Goal: Book appointment/travel/reservation: Book appointment/travel/reservation

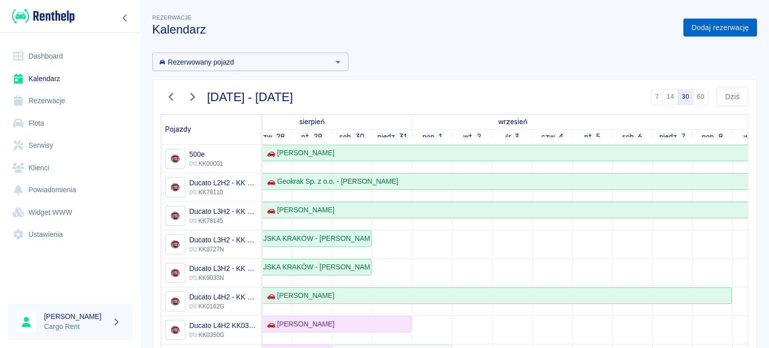
click at [713, 22] on link "Dodaj rezerwację" at bounding box center [721, 28] width 74 height 19
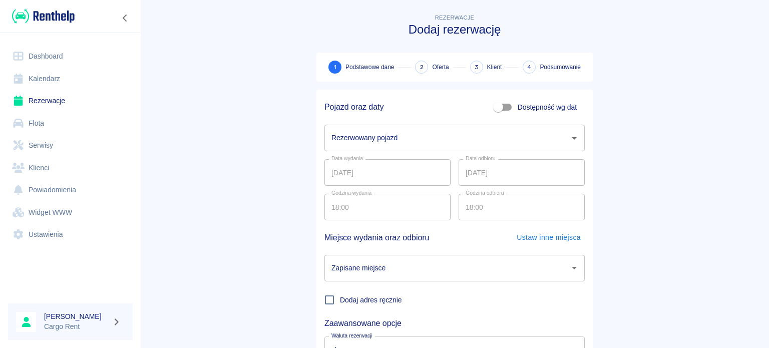
click at [400, 126] on div "Rezerwowany pojazd" at bounding box center [455, 138] width 260 height 27
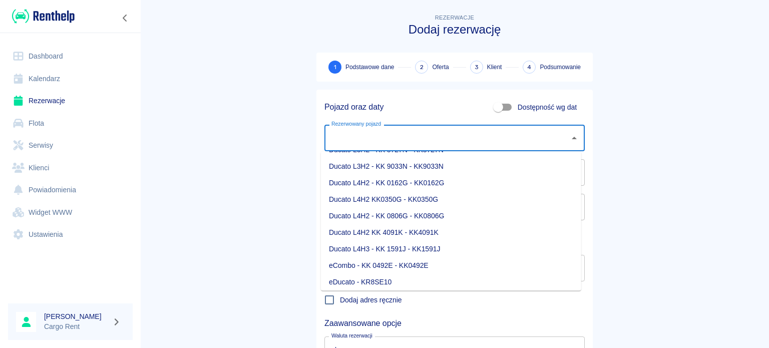
click at [410, 249] on li "Ducato L4H3 - KK 1591J - KK1591J" at bounding box center [451, 249] width 260 height 17
type input "Ducato L4H3 - KK 1591J - KK1591J"
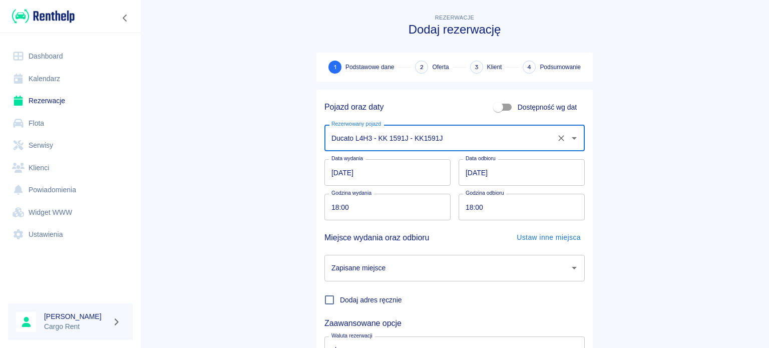
click at [333, 166] on input "[DATE]" at bounding box center [388, 172] width 126 height 27
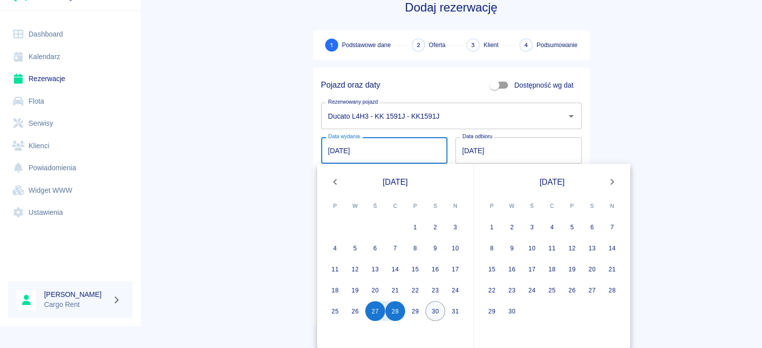
click at [428, 310] on button "30" at bounding box center [435, 311] width 20 height 20
type input "[DATE]"
type input "DD.MM.YYYY"
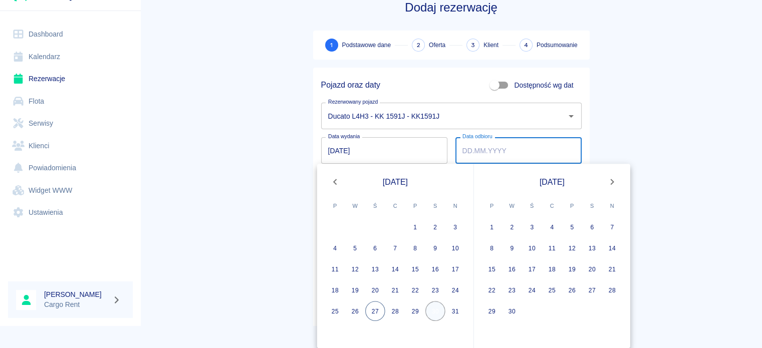
click at [429, 314] on button "30" at bounding box center [435, 311] width 20 height 20
type input "[DATE]"
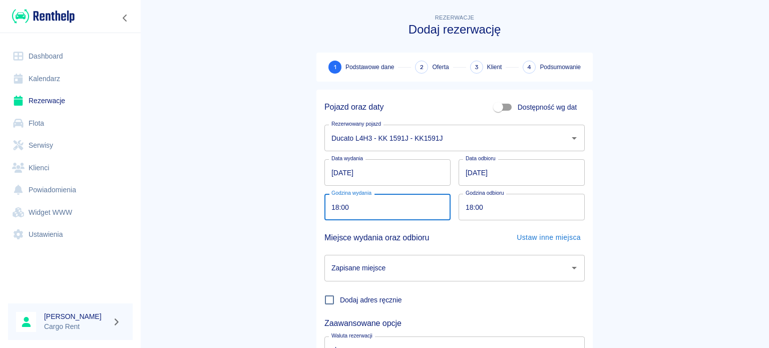
click at [329, 208] on input "18:00" at bounding box center [384, 207] width 119 height 27
type input "13:00"
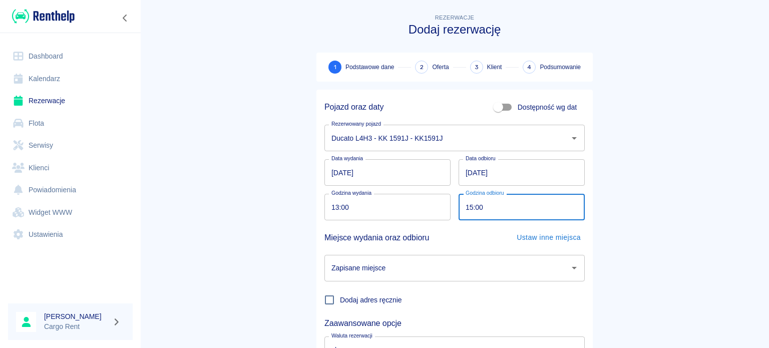
click at [446, 257] on div "Zapisane miejsce" at bounding box center [455, 268] width 260 height 27
type input "15:00"
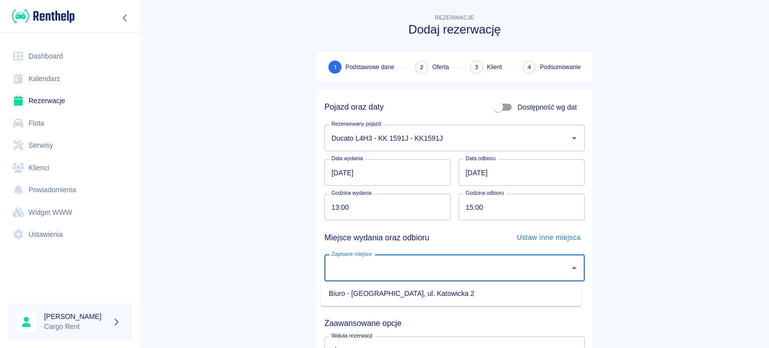
click at [448, 290] on li "Biuro - [GEOGRAPHIC_DATA], ul. Katowicka 2" at bounding box center [451, 293] width 260 height 17
type input "Biuro - [GEOGRAPHIC_DATA], ul. Katowicka 2"
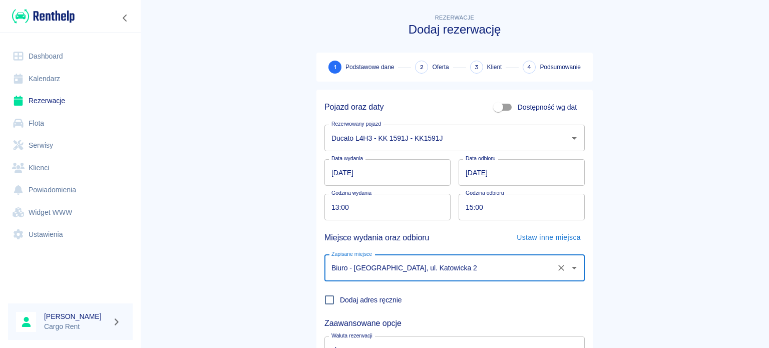
click at [683, 244] on main "Rezerwacje Dodaj rezerwację 1 Podstawowe dane 2 Oferta 3 Klient 4 Podsumowanie …" at bounding box center [454, 209] width 629 height 394
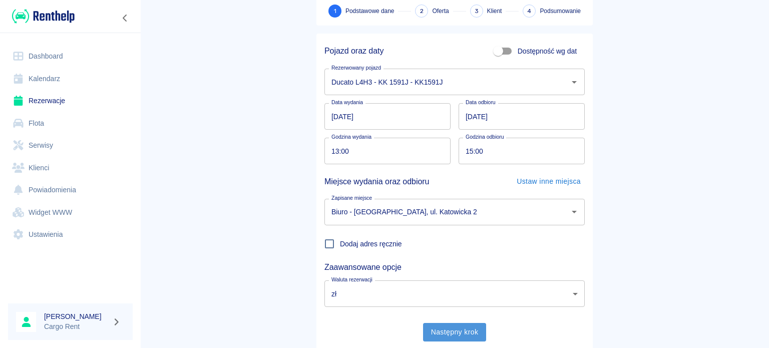
click at [437, 333] on button "Następny krok" at bounding box center [455, 332] width 64 height 19
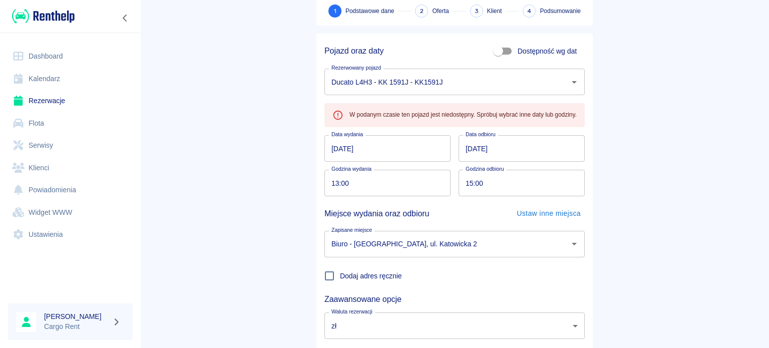
scroll to position [126, 0]
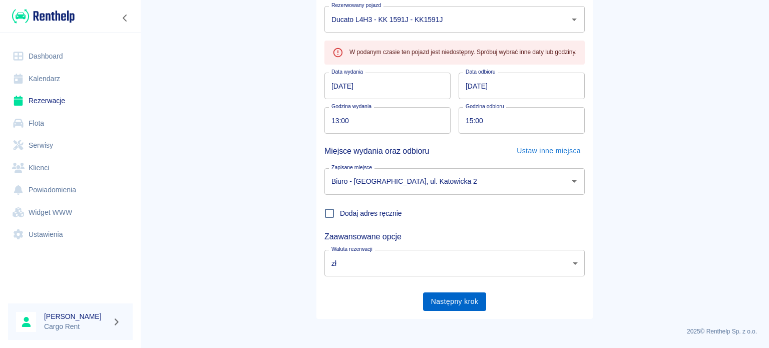
click at [454, 294] on button "Następny krok" at bounding box center [455, 301] width 64 height 19
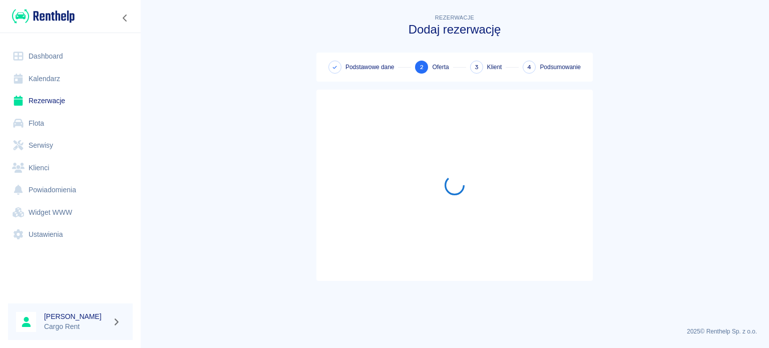
scroll to position [0, 0]
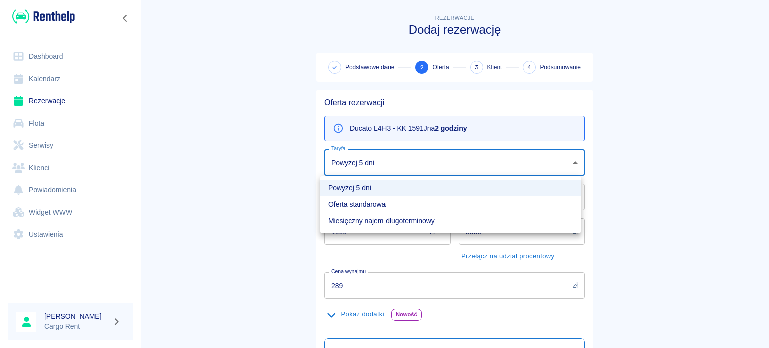
click at [363, 170] on body "Używamy plików Cookies, by zapewnić Ci najlepsze możliwe doświadczenie. Aby dow…" at bounding box center [384, 174] width 769 height 348
click at [371, 203] on li "Oferta standarowa" at bounding box center [451, 204] width 260 height 17
type input "b8f65f0d-a527-40e2-b6d7-9ee6f30439a2"
type input "319"
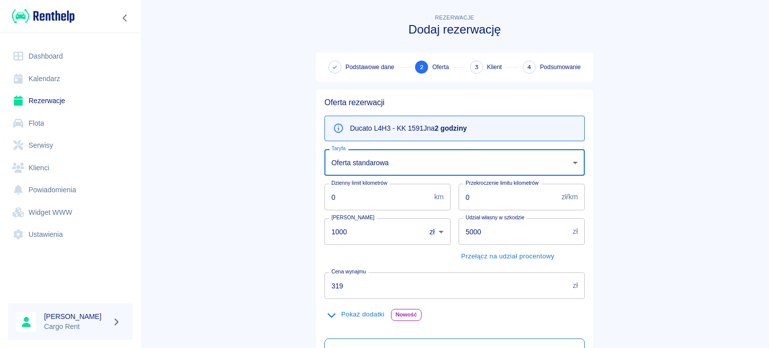
click at [258, 200] on main "Rezerwacje Dodaj rezerwację Podstawowe dane 2 Oferta 3 Klient 4 Podsumowanie Of…" at bounding box center [454, 254] width 629 height 484
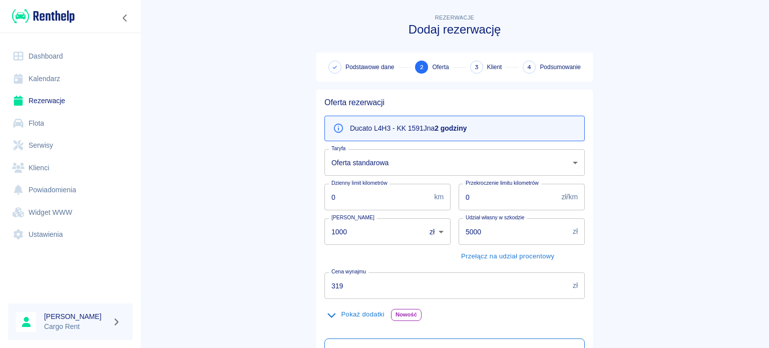
scroll to position [176, 0]
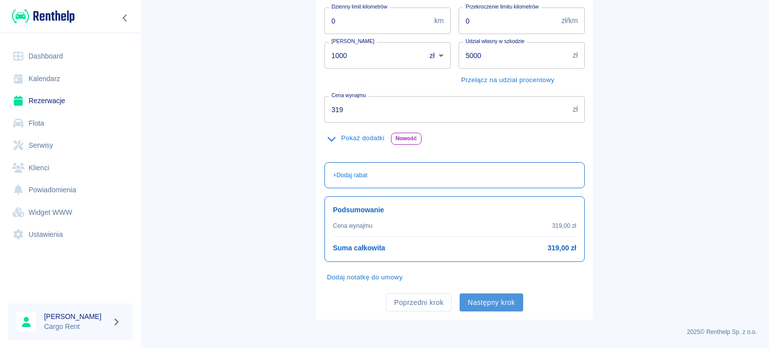
click at [507, 296] on button "Następny krok" at bounding box center [492, 302] width 64 height 19
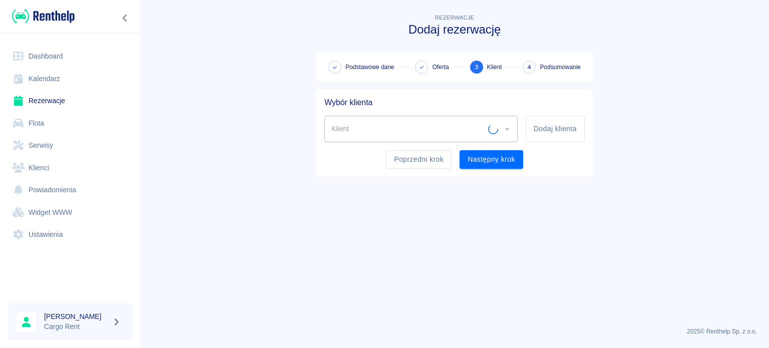
scroll to position [0, 0]
click at [450, 124] on input "Klient" at bounding box center [413, 129] width 169 height 18
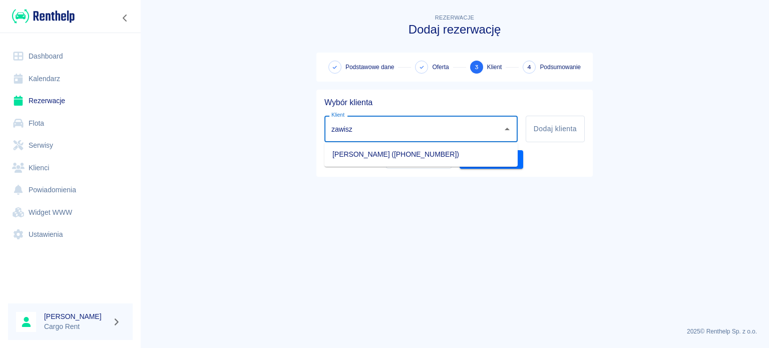
click at [430, 151] on li "[PERSON_NAME] ([PHONE_NUMBER])" at bounding box center [421, 154] width 193 height 17
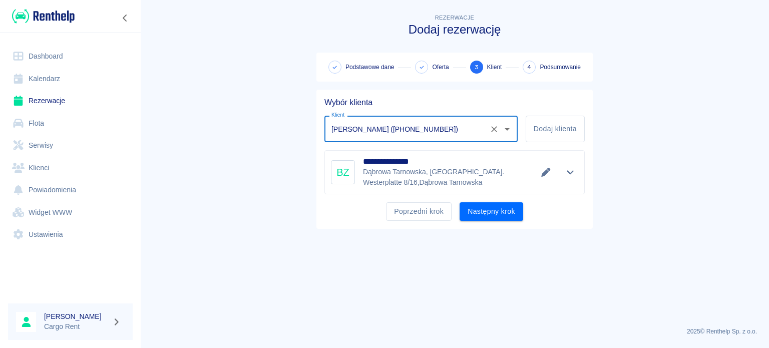
type input "[PERSON_NAME] ([PHONE_NUMBER])"
click at [315, 234] on main "**********" at bounding box center [454, 165] width 629 height 307
click at [403, 178] on p "Dąbrowa Tarnowska, [GEOGRAPHIC_DATA]. [STREET_ADDRESS]" at bounding box center [446, 177] width 167 height 21
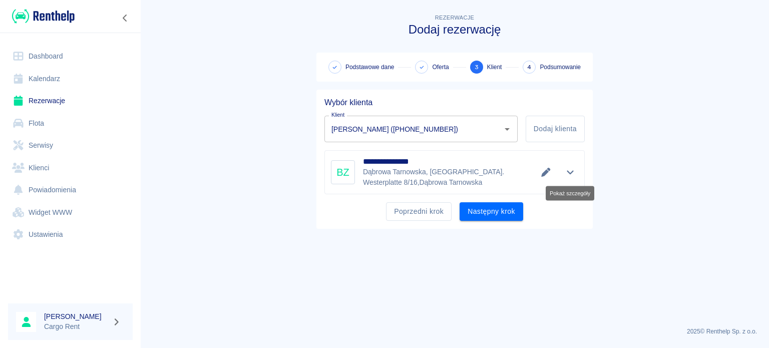
click at [573, 174] on icon "Pokaż szczegóły" at bounding box center [571, 172] width 12 height 9
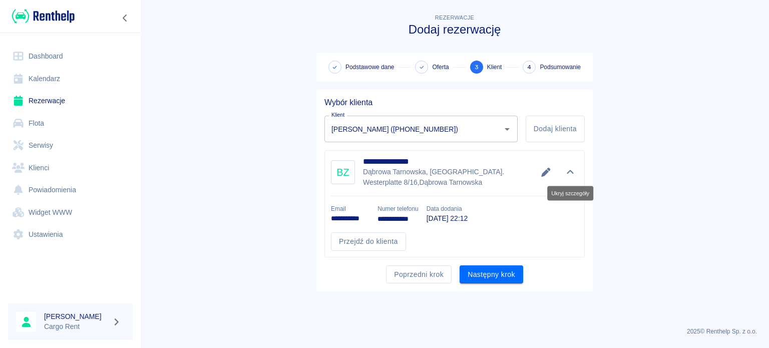
click at [573, 174] on icon "Ukryj szczegóły" at bounding box center [570, 172] width 7 height 4
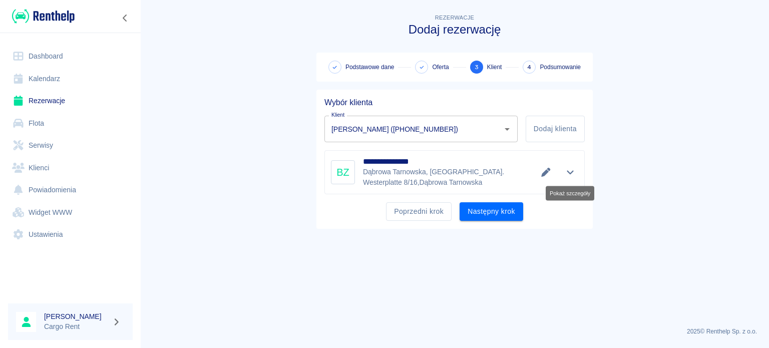
click at [573, 174] on icon "Pokaż szczegóły" at bounding box center [571, 172] width 12 height 9
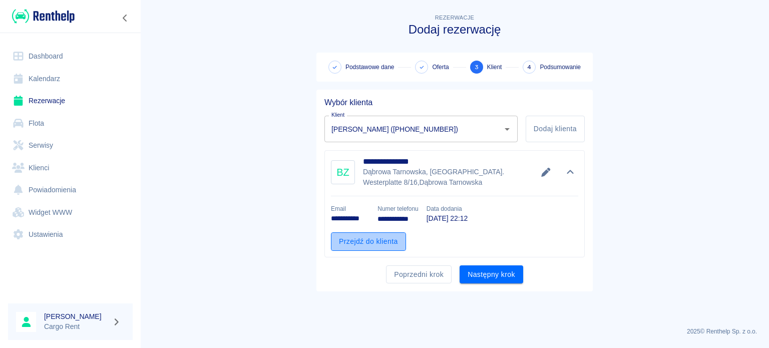
click at [366, 236] on link "Przejdź do klienta" at bounding box center [368, 241] width 75 height 19
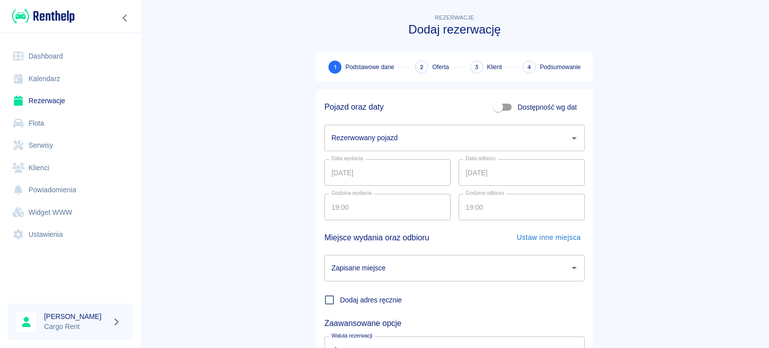
click at [383, 124] on div "Rezerwowany pojazd Rezerwowany pojazd" at bounding box center [451, 134] width 268 height 35
click at [385, 131] on input "Rezerwowany pojazd" at bounding box center [447, 138] width 236 height 18
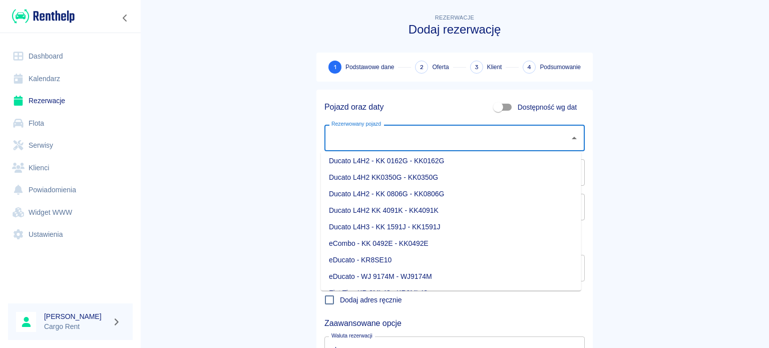
scroll to position [118, 0]
click at [419, 220] on li "Ducato L4H3 - KK 1591J - KK1591J" at bounding box center [451, 227] width 260 height 17
type input "Ducato L4H3 - KK 1591J - KK1591J"
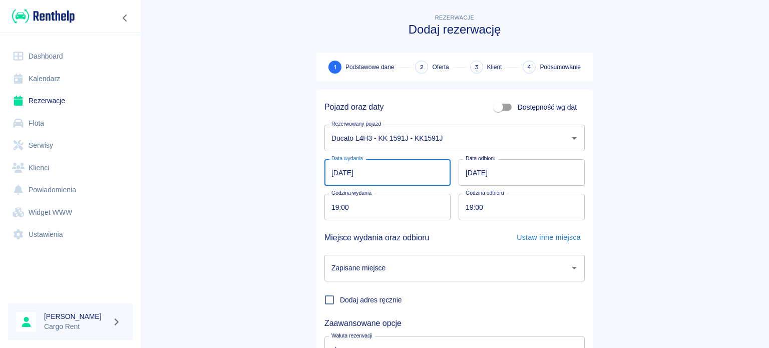
click at [335, 172] on input "[DATE]" at bounding box center [388, 172] width 126 height 27
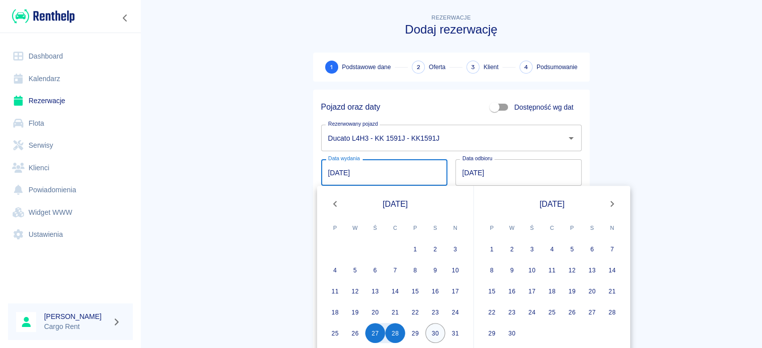
click at [433, 333] on button "30" at bounding box center [435, 333] width 20 height 20
type input "[DATE]"
type input "DD.MM.YYYY"
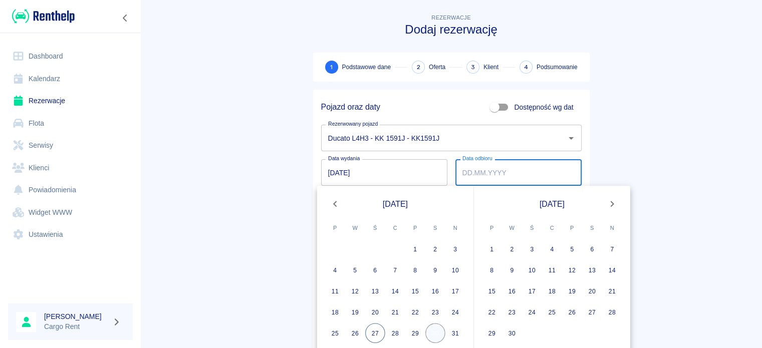
click at [433, 333] on button "30" at bounding box center [435, 333] width 20 height 20
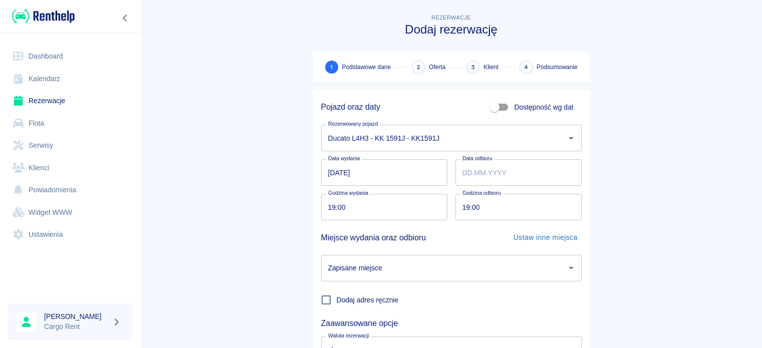
type input "[DATE]"
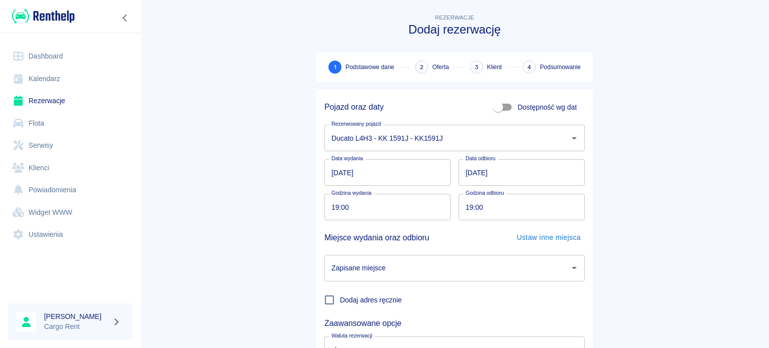
click at [337, 207] on input "19:00" at bounding box center [384, 207] width 119 height 27
click at [335, 207] on input "19:00" at bounding box center [384, 207] width 119 height 27
type input "13:00"
type input "15:00"
click at [210, 220] on main "Rezerwacje Dodaj rezerwację 1 Podstawowe dane 2 Oferta 3 Klient 4 Podsumowanie …" at bounding box center [454, 209] width 629 height 394
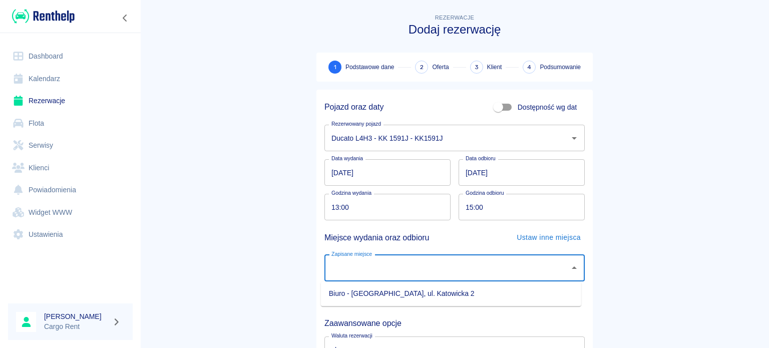
click at [335, 260] on div "Zapisane miejsce Zapisane miejsce" at bounding box center [455, 268] width 260 height 27
click at [368, 293] on li "Biuro - [GEOGRAPHIC_DATA], ul. Katowicka 2" at bounding box center [451, 293] width 260 height 17
type input "Biuro - [GEOGRAPHIC_DATA], ul. Katowicka 2"
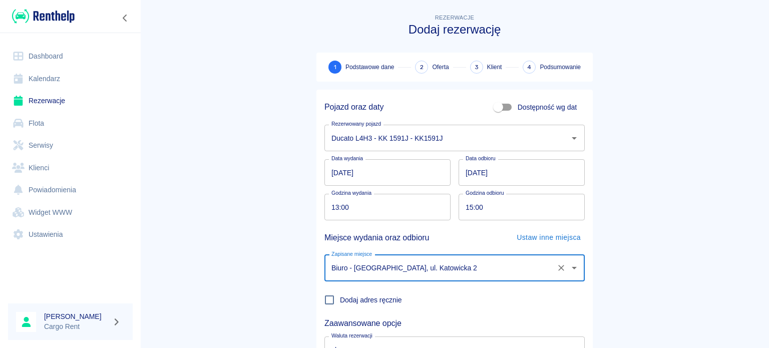
click at [631, 292] on main "Rezerwacje Dodaj rezerwację 1 Podstawowe dane 2 Oferta 3 Klient 4 Podsumowanie …" at bounding box center [454, 209] width 629 height 394
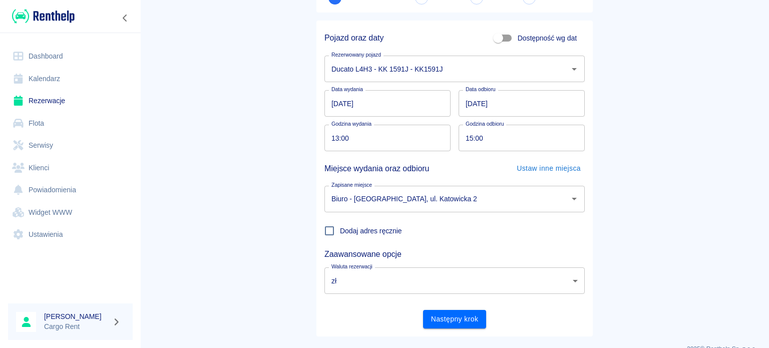
scroll to position [86, 0]
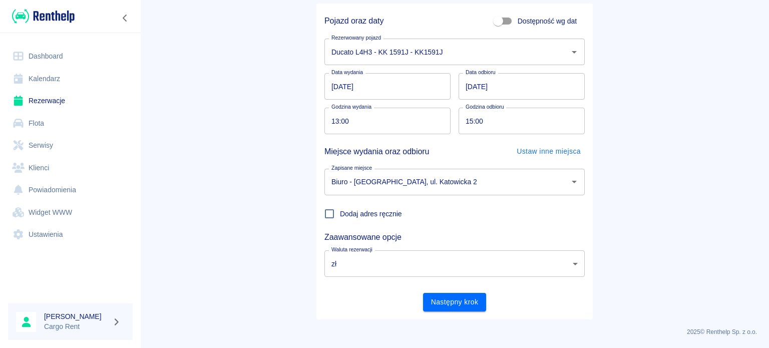
click at [492, 280] on div "Pojazd oraz daty Dostępność wg dat Rezerwowany pojazd Ducato L4H3 - KK 1591J - …" at bounding box center [451, 158] width 268 height 308
click at [473, 295] on button "Następny krok" at bounding box center [455, 302] width 64 height 19
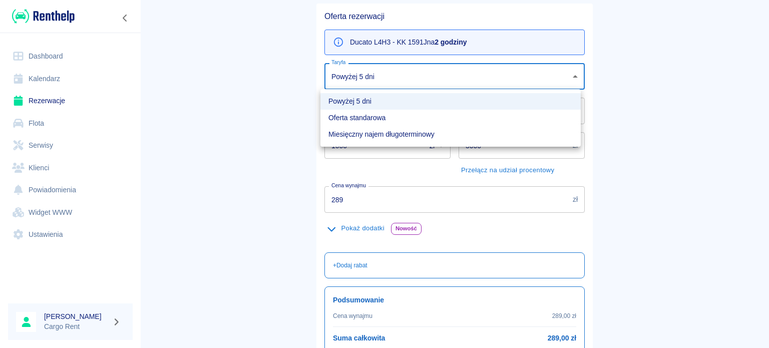
click at [388, 78] on body "Używamy plików Cookies, by zapewnić Ci najlepsze możliwe doświadczenie. Aby dow…" at bounding box center [384, 174] width 769 height 348
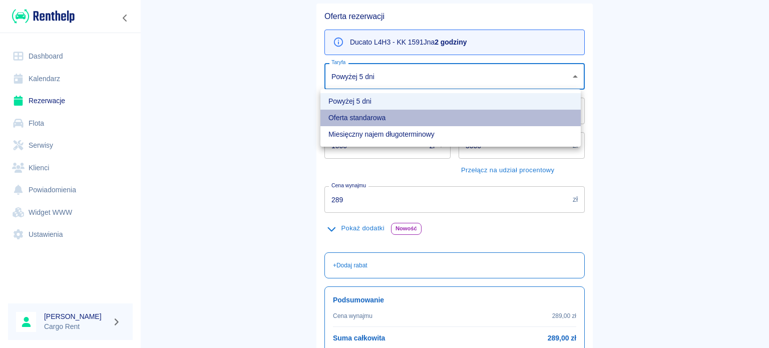
click at [375, 110] on li "Oferta standarowa" at bounding box center [451, 118] width 260 height 17
type input "b8f65f0d-a527-40e2-b6d7-9ee6f30439a2"
type input "319"
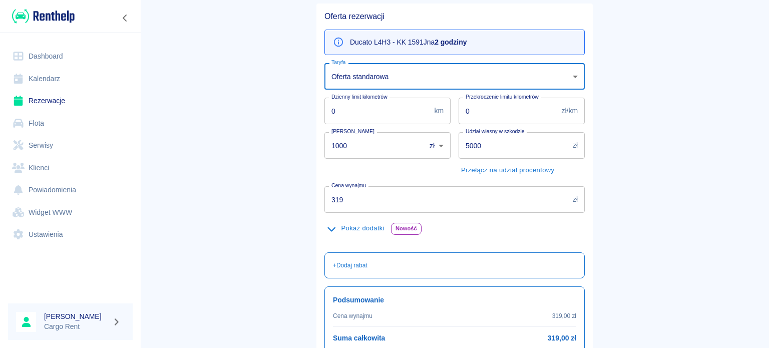
click at [227, 157] on main "Rezerwacje Dodaj rezerwację Podstawowe dane 2 Oferta 3 Klient 4 Podsumowanie Of…" at bounding box center [454, 168] width 629 height 484
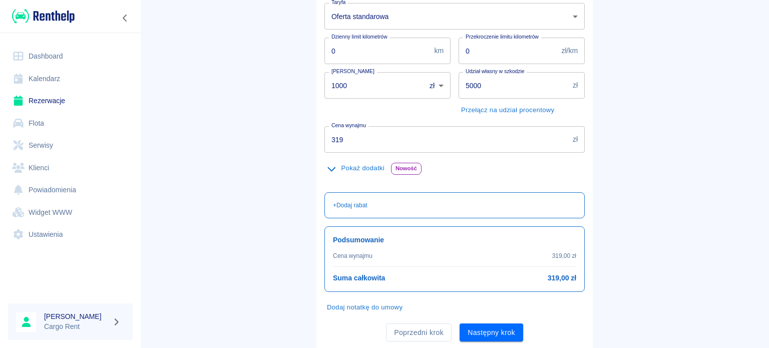
scroll to position [176, 0]
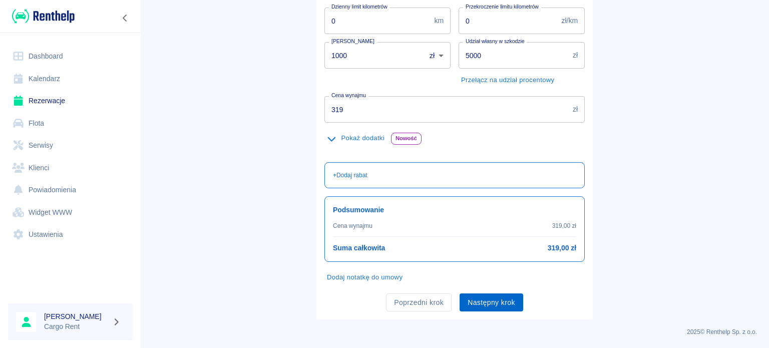
click at [502, 306] on button "Następny krok" at bounding box center [492, 302] width 64 height 19
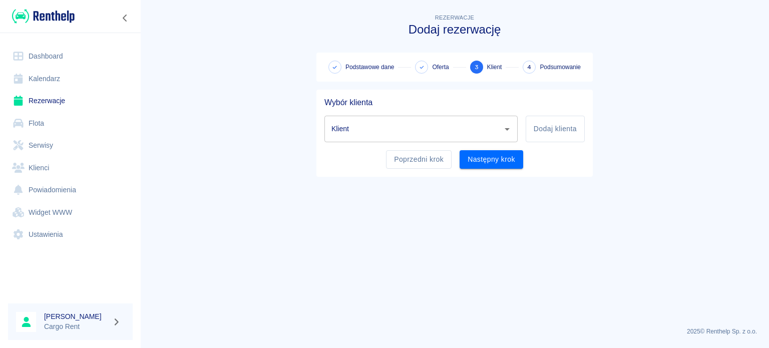
scroll to position [0, 0]
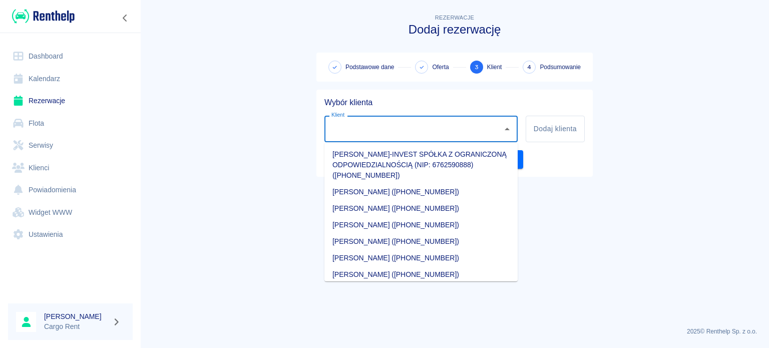
click at [462, 127] on input "Klient" at bounding box center [413, 129] width 169 height 18
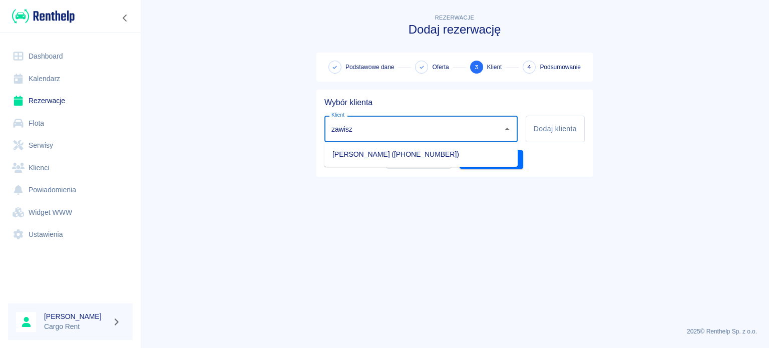
click at [356, 160] on li "[PERSON_NAME] ([PHONE_NUMBER])" at bounding box center [421, 154] width 193 height 17
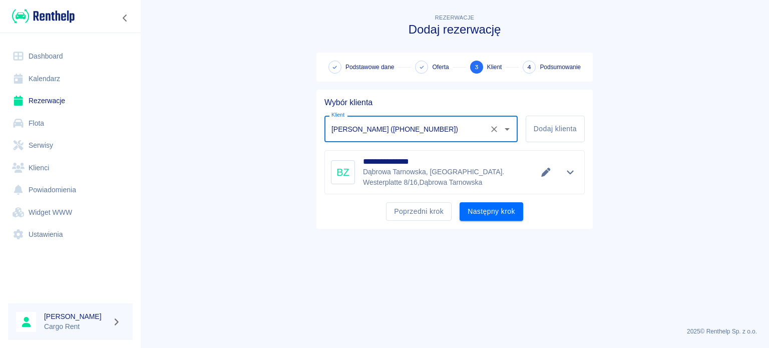
type input "[PERSON_NAME] ([PHONE_NUMBER])"
click at [539, 176] on div at bounding box center [546, 172] width 17 height 14
click at [546, 174] on icon "Edytuj dane" at bounding box center [546, 172] width 12 height 9
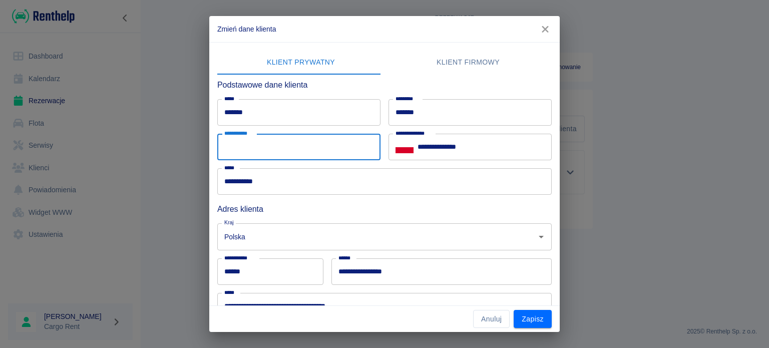
click at [351, 137] on input "**********" at bounding box center [298, 147] width 163 height 27
type input "**********"
click at [562, 318] on div "**********" at bounding box center [384, 174] width 769 height 348
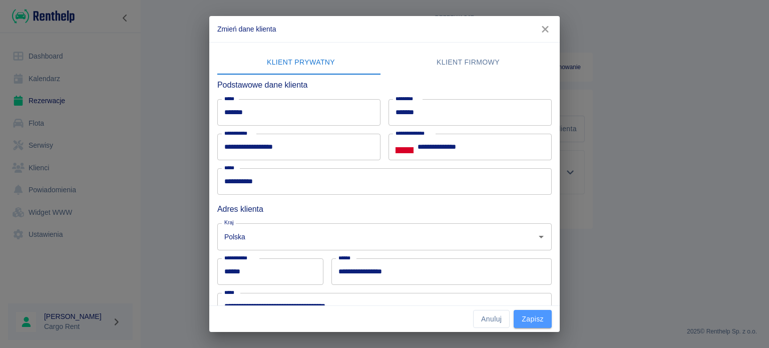
drag, startPoint x: 524, startPoint y: 322, endPoint x: 561, endPoint y: 322, distance: 37.6
click at [524, 322] on button "Zapisz" at bounding box center [533, 319] width 38 height 19
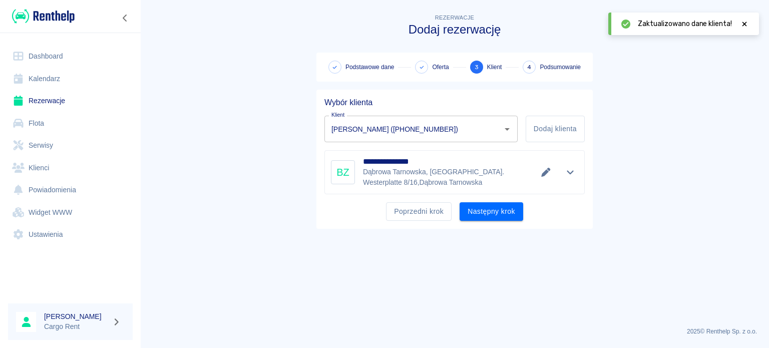
click at [497, 257] on main "**********" at bounding box center [454, 165] width 629 height 307
click at [493, 202] on button "Następny krok" at bounding box center [492, 211] width 64 height 19
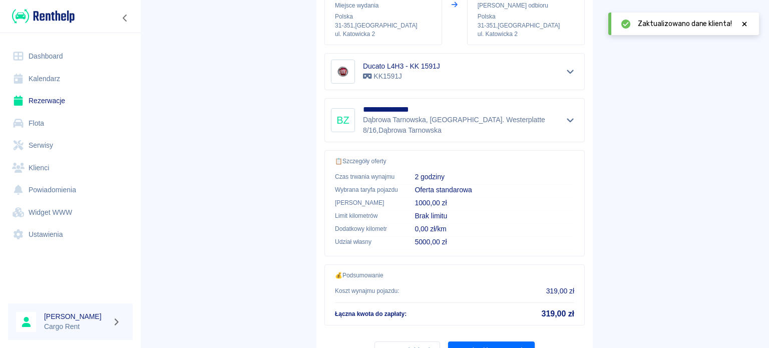
scroll to position [197, 0]
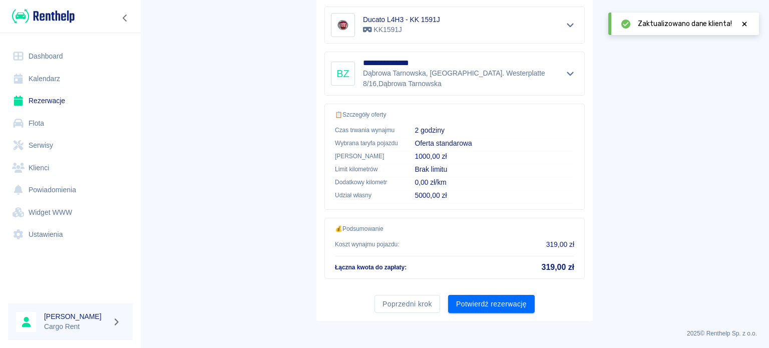
click at [506, 287] on div "Poprzedni krok Potwierdź rezerwację" at bounding box center [451, 300] width 268 height 27
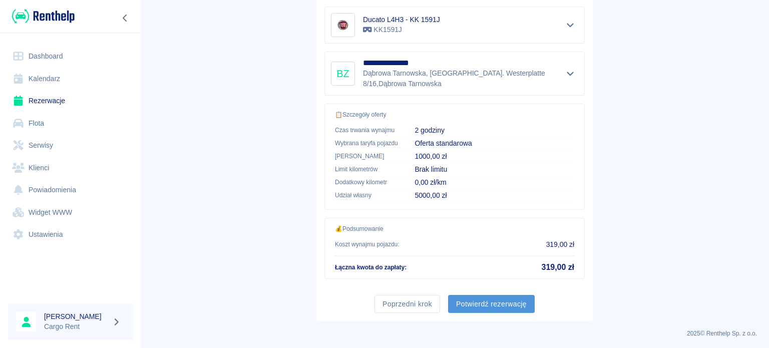
click at [463, 306] on button "Potwierdź rezerwację" at bounding box center [491, 304] width 87 height 19
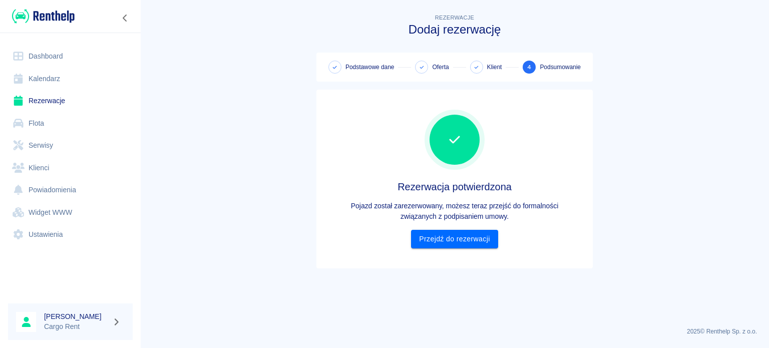
click at [464, 250] on div "Rezerwacja potwierdzona Pojazd został zarezerwowany, możesz teraz przejść do fo…" at bounding box center [455, 179] width 260 height 163
click at [469, 244] on link "Przejdź do rezerwacji" at bounding box center [454, 239] width 87 height 19
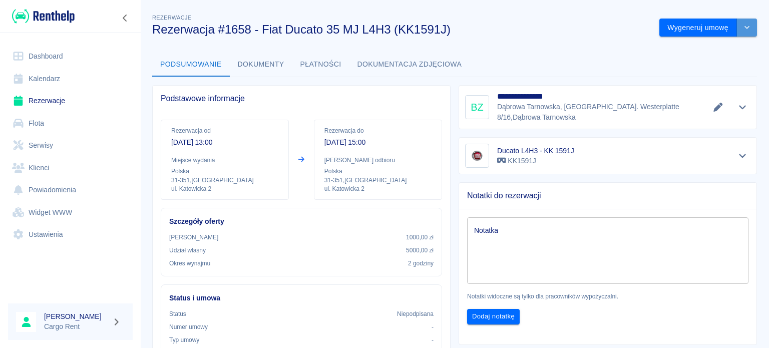
click at [745, 30] on button "drop-down" at bounding box center [747, 28] width 20 height 19
click at [725, 51] on li "Modyfikuj rezerwację" at bounding box center [700, 49] width 81 height 17
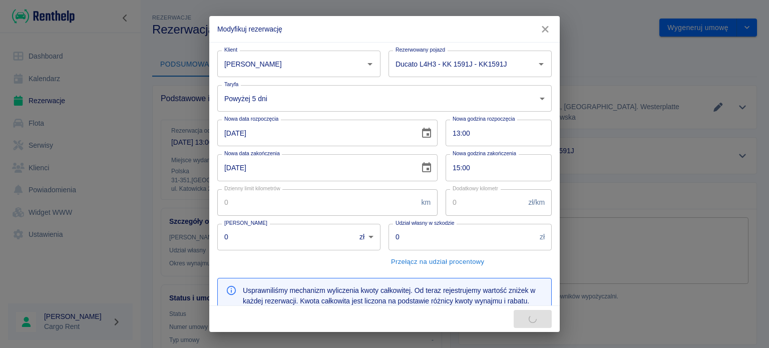
type input "1000"
type input "5000"
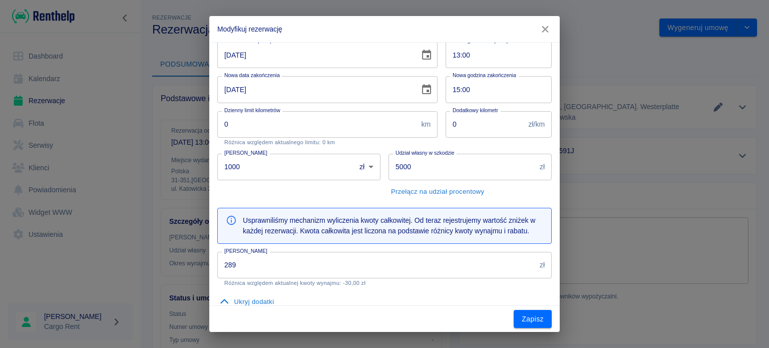
scroll to position [81, 0]
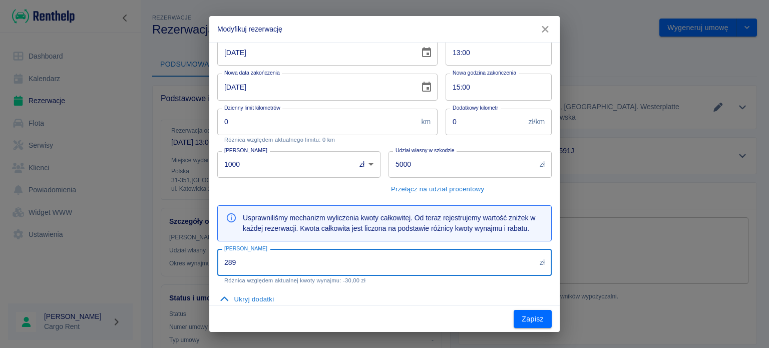
drag, startPoint x: 302, startPoint y: 269, endPoint x: 180, endPoint y: 266, distance: 122.3
click at [180, 266] on div "Modyfikuj rezerwację Klient [PERSON_NAME] Klient Rezerwowany pojazd Ducato L4H3…" at bounding box center [384, 174] width 769 height 348
drag, startPoint x: 293, startPoint y: 256, endPoint x: 193, endPoint y: 260, distance: 100.7
click at [193, 260] on div "Modyfikuj rezerwację Klient [PERSON_NAME] Klient Rezerwowany pojazd Ducato L4H3…" at bounding box center [384, 174] width 769 height 348
type input "191.40"
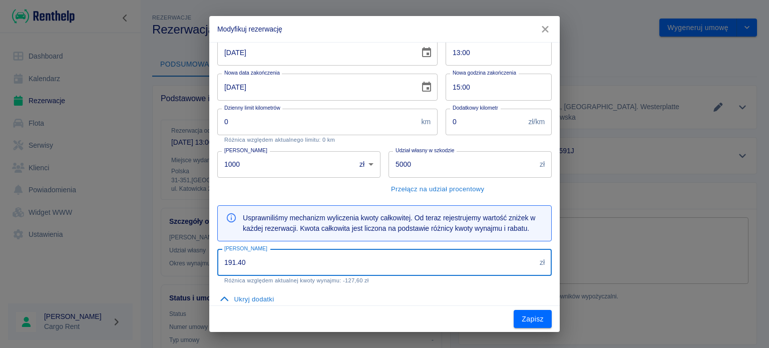
click at [385, 307] on div "Zapisz" at bounding box center [384, 319] width 351 height 27
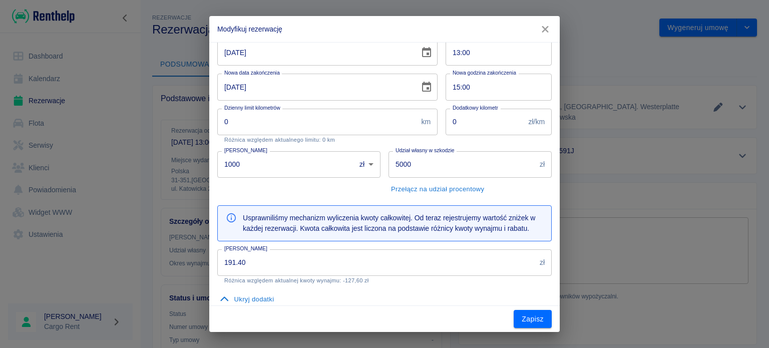
click at [529, 308] on div "Zapisz" at bounding box center [384, 319] width 351 height 27
click at [530, 318] on button "Zapisz" at bounding box center [533, 319] width 38 height 19
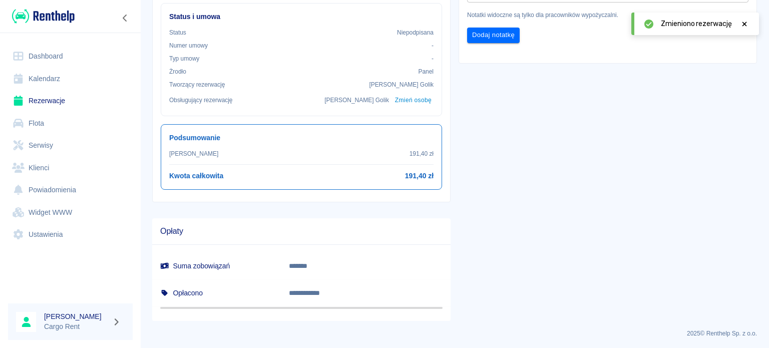
scroll to position [0, 0]
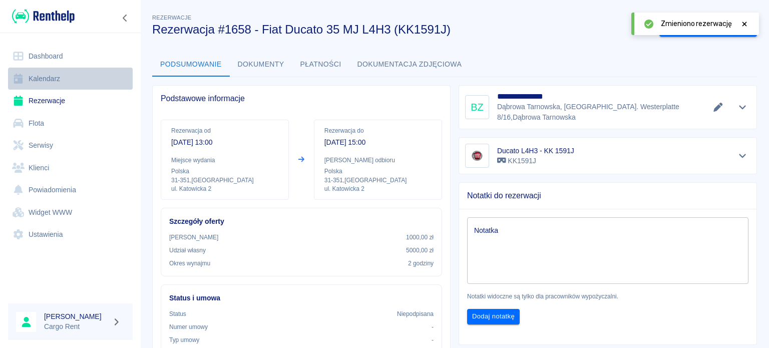
click at [44, 82] on link "Kalendarz" at bounding box center [70, 79] width 125 height 23
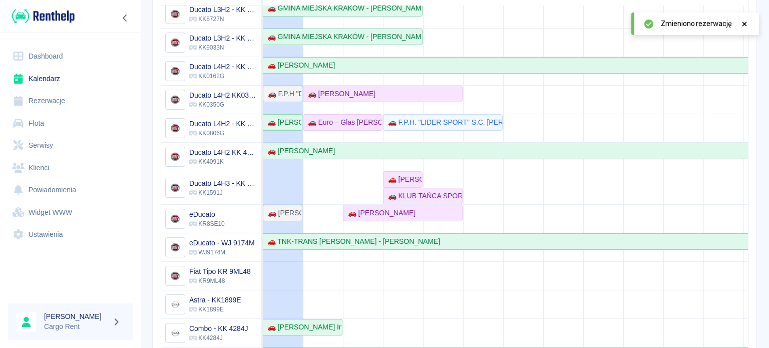
scroll to position [142, 0]
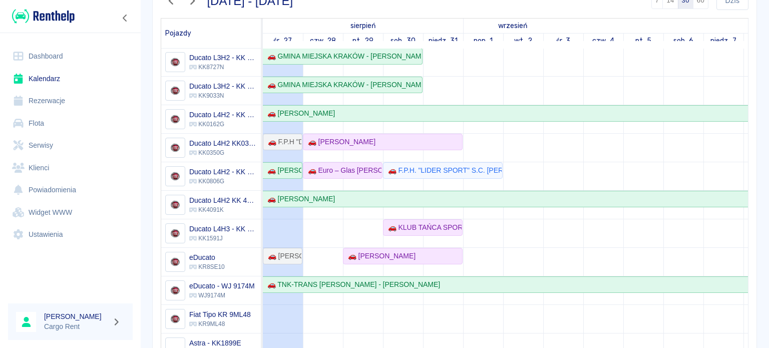
scroll to position [120, 0]
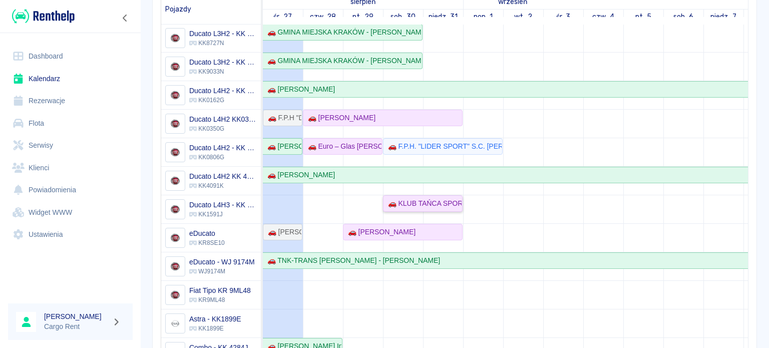
click at [398, 198] on div "🚗 KLUB TAŃCA SPORTOWEGO ,,LIDERKI'' - [PERSON_NAME]" at bounding box center [423, 203] width 78 height 11
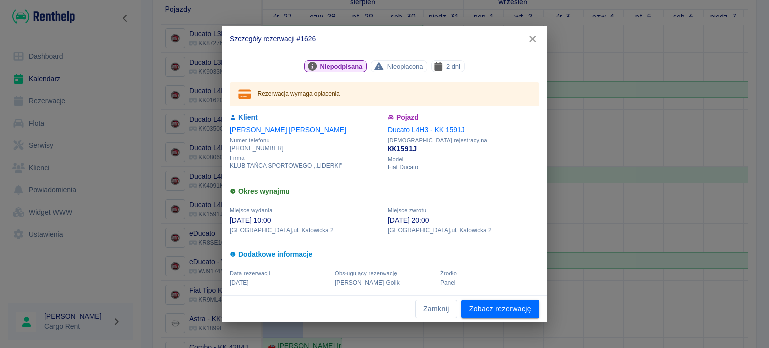
click at [539, 40] on icon "button" at bounding box center [532, 39] width 13 height 11
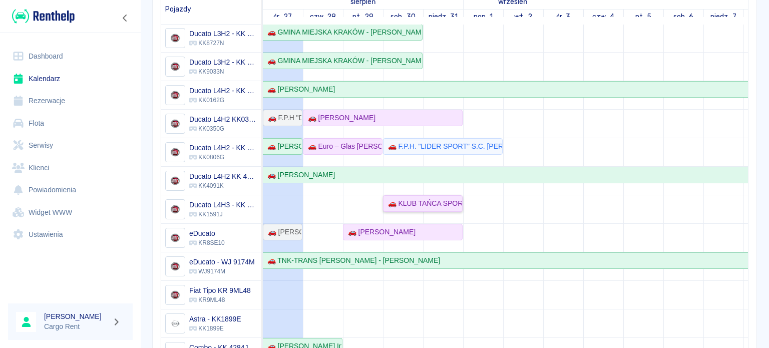
click at [404, 200] on div "🚗 KLUB TAŃCA SPORTOWEGO ,,LIDERKI'' - [PERSON_NAME]" at bounding box center [423, 203] width 78 height 11
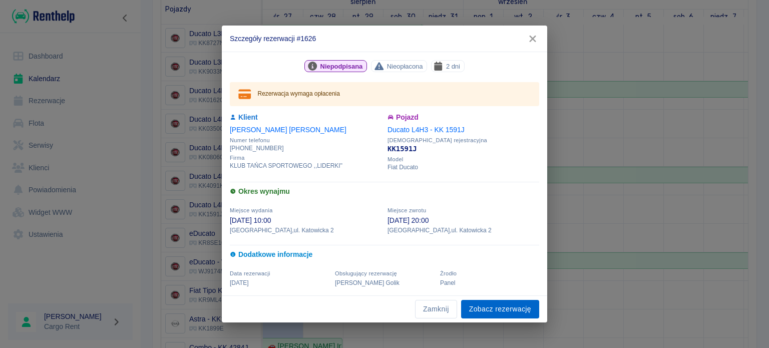
click at [513, 307] on link "Zobacz rezerwację" at bounding box center [500, 309] width 78 height 19
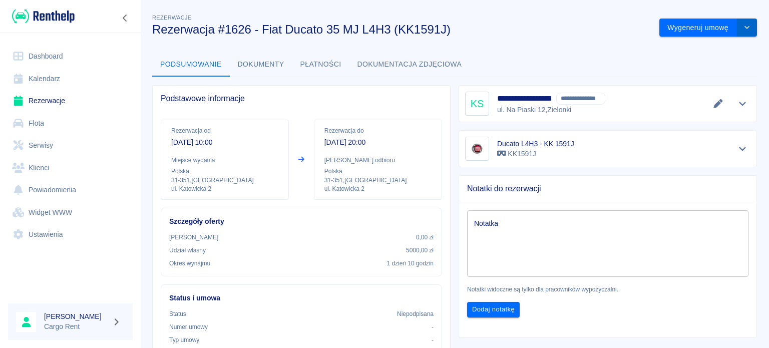
click at [744, 20] on button "drop-down" at bounding box center [747, 28] width 20 height 19
click at [696, 46] on li "Modyfikuj rezerwację" at bounding box center [700, 49] width 81 height 17
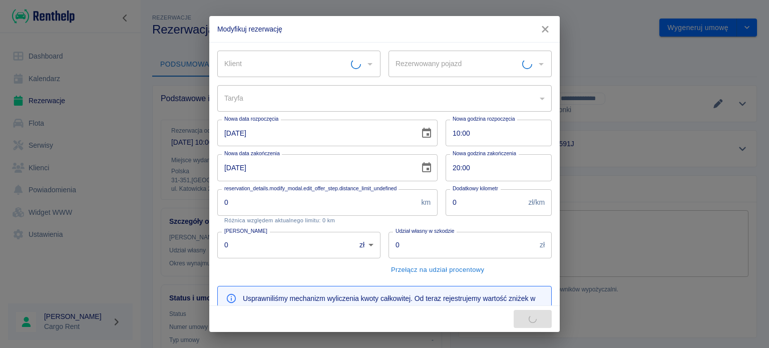
type input "bc549e20-c587-477b-b1fc-8a1a8dce62ed"
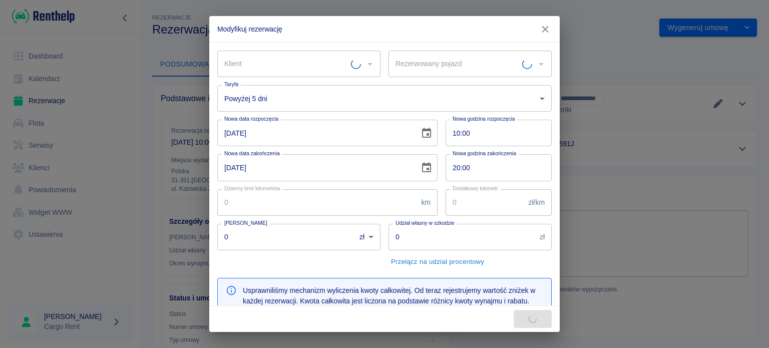
type input "Ducato L4H3 - KK 1591J - KK1591J"
type input "5000"
type input "578"
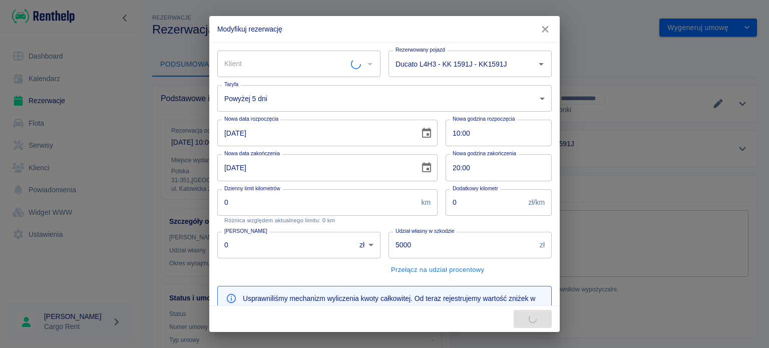
type input "Krzysztof Suchanek - KLUB TAŃCA SPORTOWEGO ,,LIDERKI'' (NIP: 5130262008)"
click at [438, 136] on div "Nowa godzina rozpoczęcia 10:00 Nowa godzina rozpoczęcia" at bounding box center [495, 129] width 114 height 35
click at [446, 134] on input "10:00" at bounding box center [495, 133] width 99 height 27
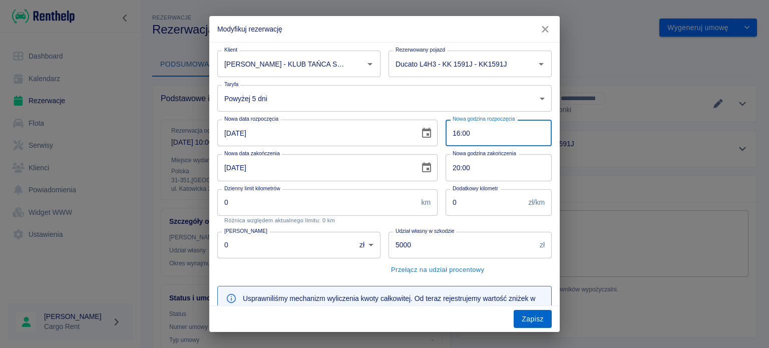
type input "16:00"
click at [544, 323] on button "Zapisz" at bounding box center [533, 319] width 38 height 19
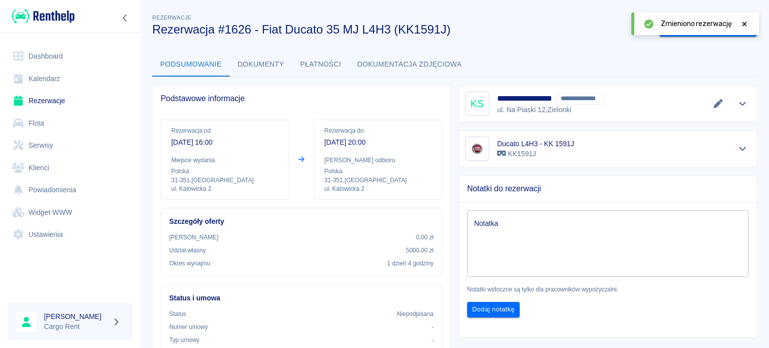
click at [56, 77] on link "Kalendarz" at bounding box center [70, 79] width 125 height 23
